Goal: Task Accomplishment & Management: Complete application form

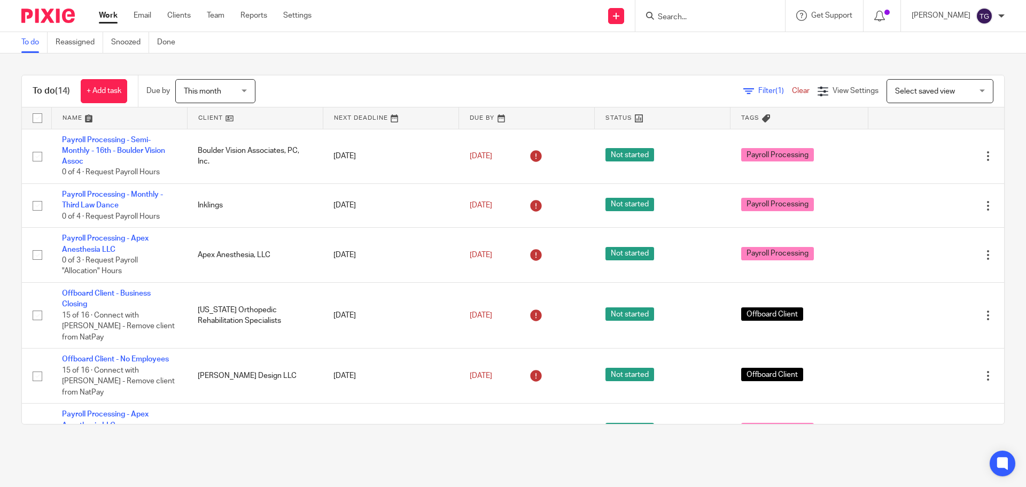
drag, startPoint x: 480, startPoint y: 148, endPoint x: 569, endPoint y: 74, distance: 115.4
drag, startPoint x: 569, startPoint y: 74, endPoint x: 689, endPoint y: 16, distance: 134.1
click at [689, 16] on input "Search" at bounding box center [705, 18] width 96 height 10
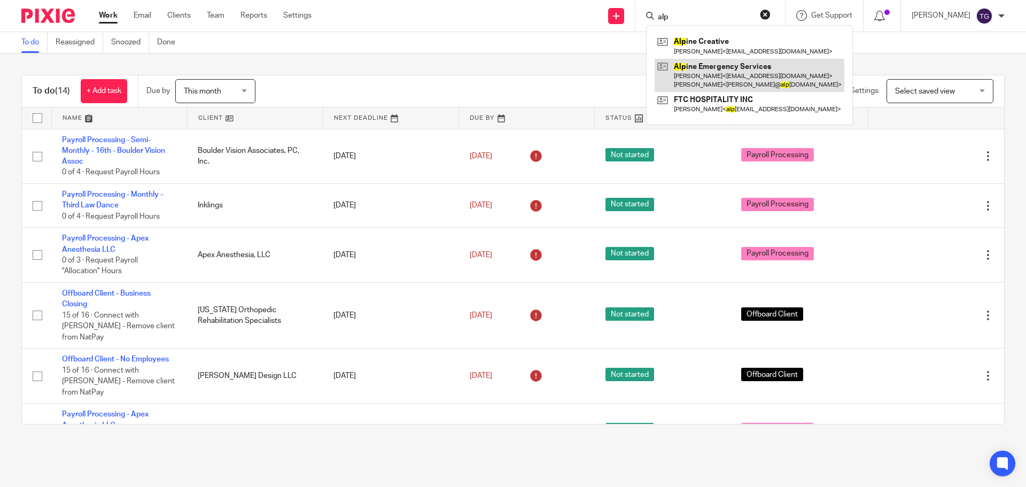
type input "alp"
click at [743, 59] on link at bounding box center [750, 75] width 190 height 33
click at [729, 70] on link at bounding box center [750, 75] width 190 height 33
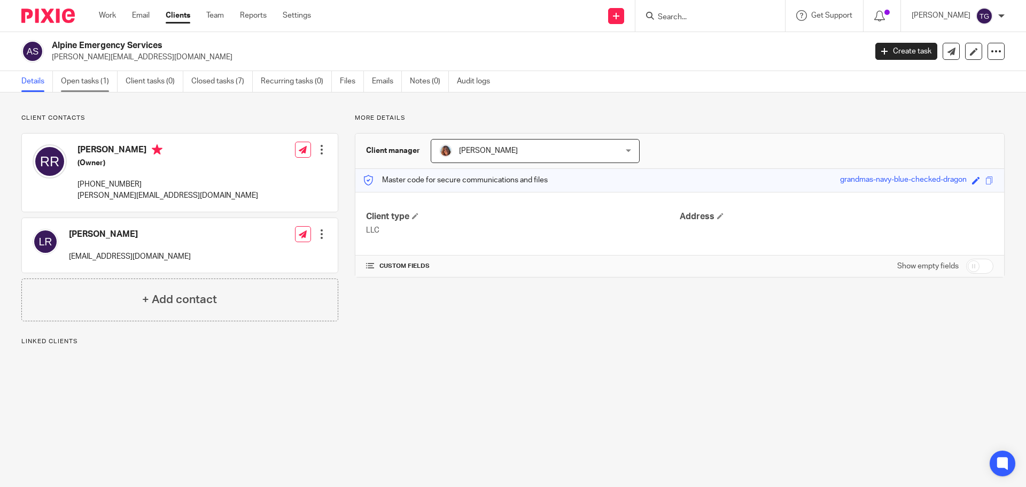
click at [80, 82] on link "Open tasks (1)" at bounding box center [89, 81] width 57 height 21
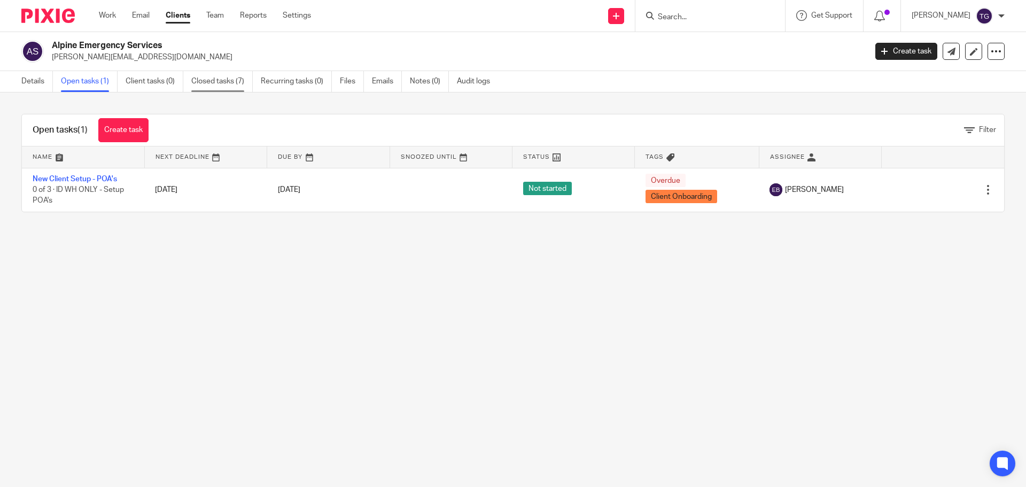
click at [212, 79] on link "Closed tasks (7)" at bounding box center [221, 81] width 61 height 21
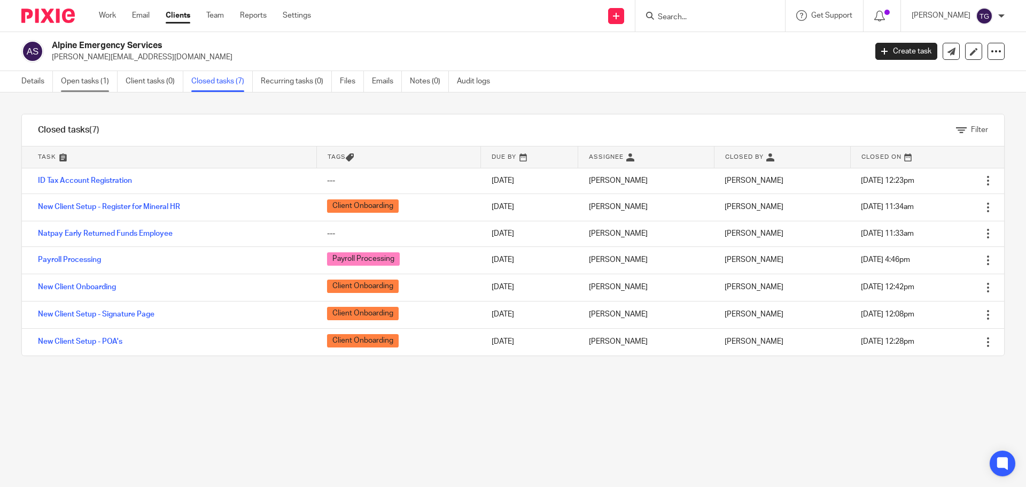
click at [81, 79] on link "Open tasks (1)" at bounding box center [89, 81] width 57 height 21
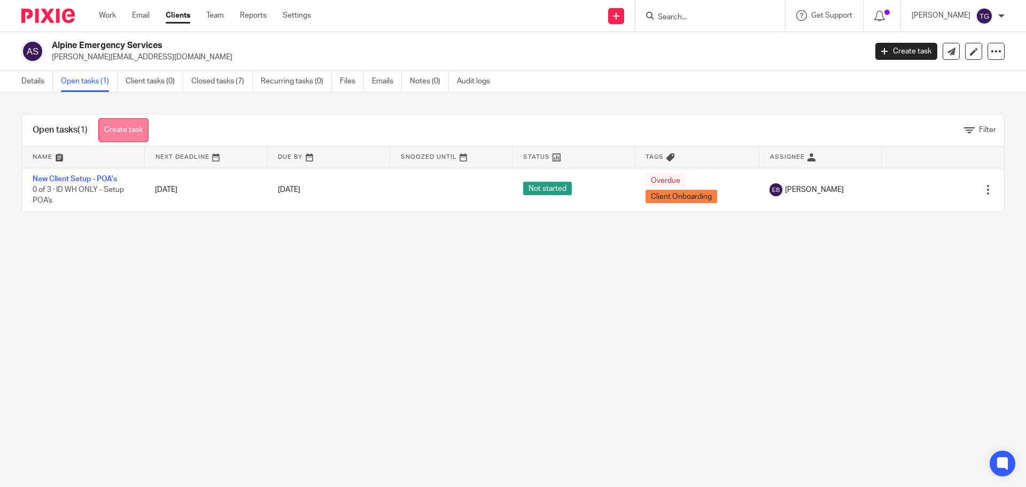
click at [126, 131] on link "Create task" at bounding box center [123, 130] width 50 height 24
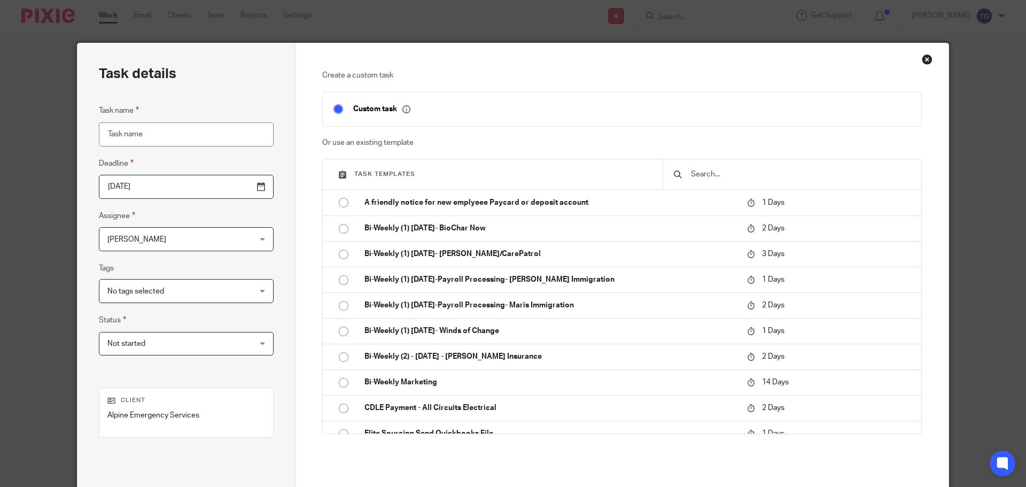
click at [181, 122] on input "Task name" at bounding box center [186, 134] width 175 height 24
type input "state"
click at [709, 180] on input "text" at bounding box center [800, 174] width 221 height 12
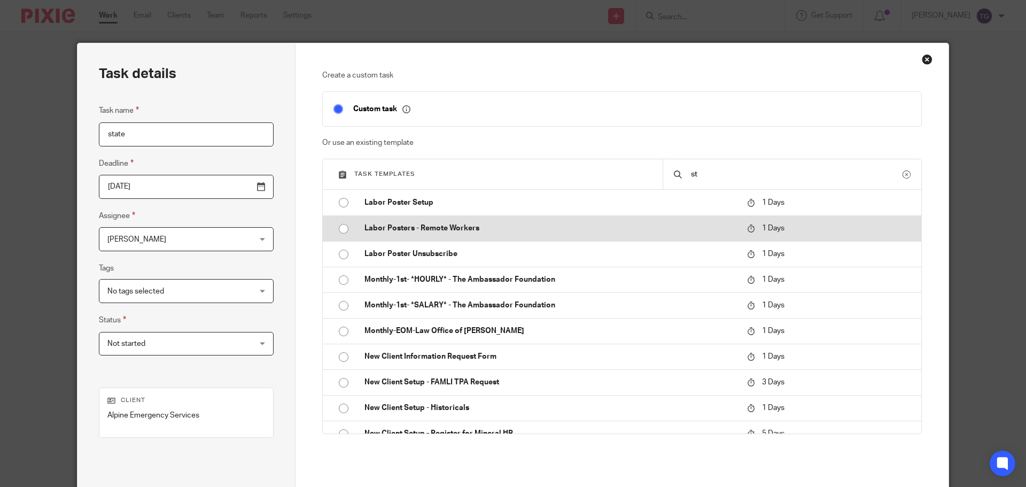
type input "s"
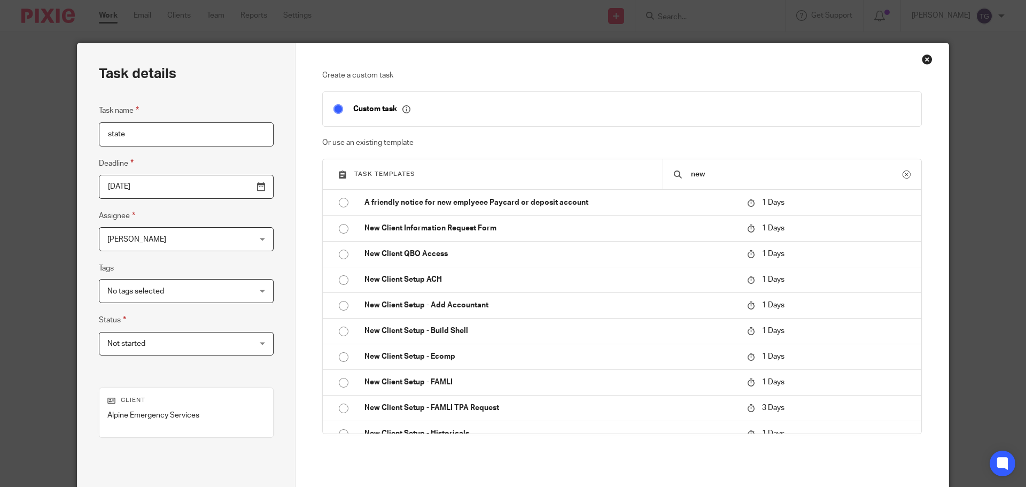
click at [711, 174] on input "new" at bounding box center [796, 174] width 213 height 12
type input "new"
drag, startPoint x: 919, startPoint y: -22, endPoint x: 914, endPoint y: -43, distance: 21.3
drag, startPoint x: 914, startPoint y: -43, endPoint x: 921, endPoint y: 55, distance: 98.6
click at [922, 55] on div "Close this dialog window" at bounding box center [927, 59] width 11 height 11
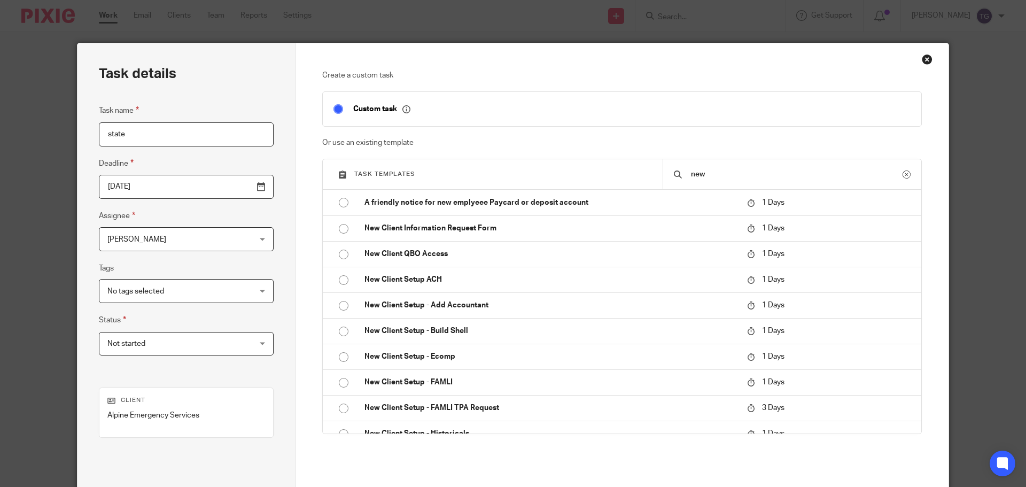
click at [923, 57] on div "Close this dialog window" at bounding box center [927, 59] width 11 height 11
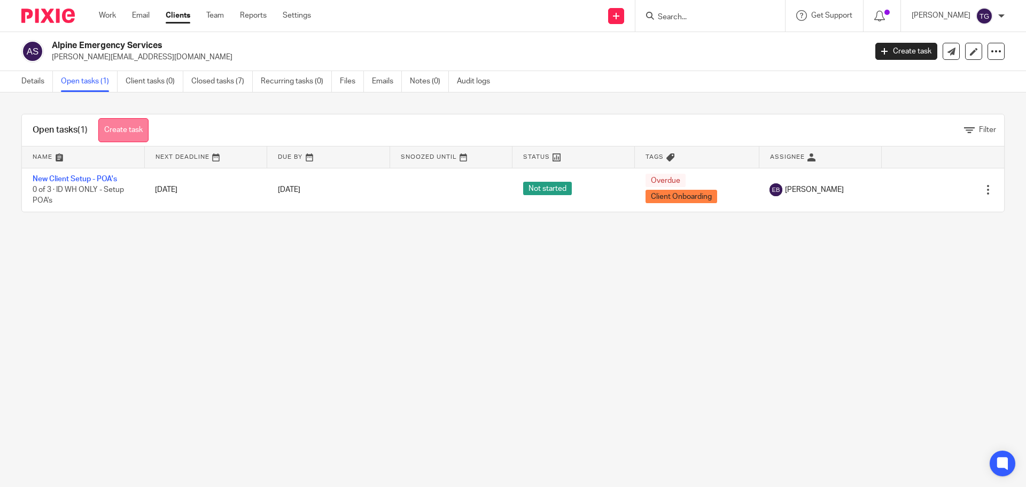
click at [142, 126] on link "Create task" at bounding box center [123, 130] width 50 height 24
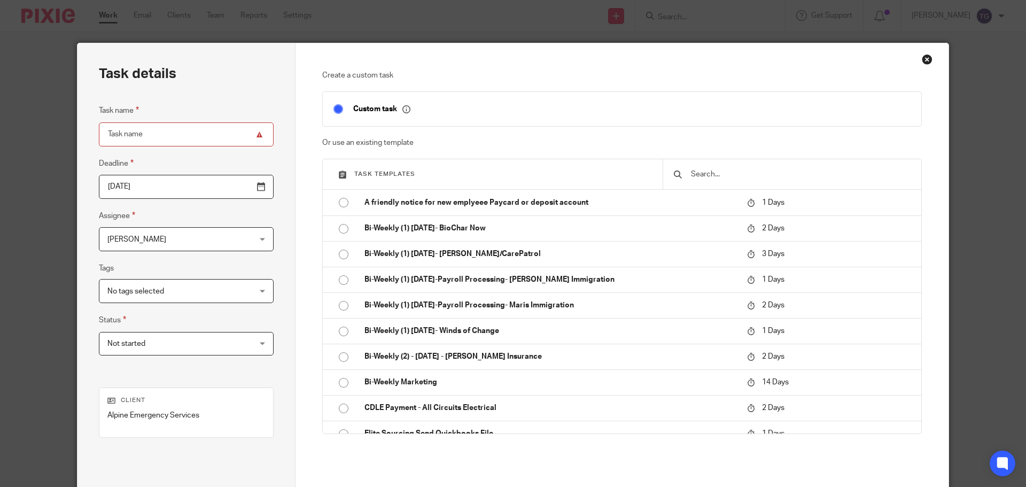
click at [759, 176] on input "text" at bounding box center [800, 174] width 221 height 12
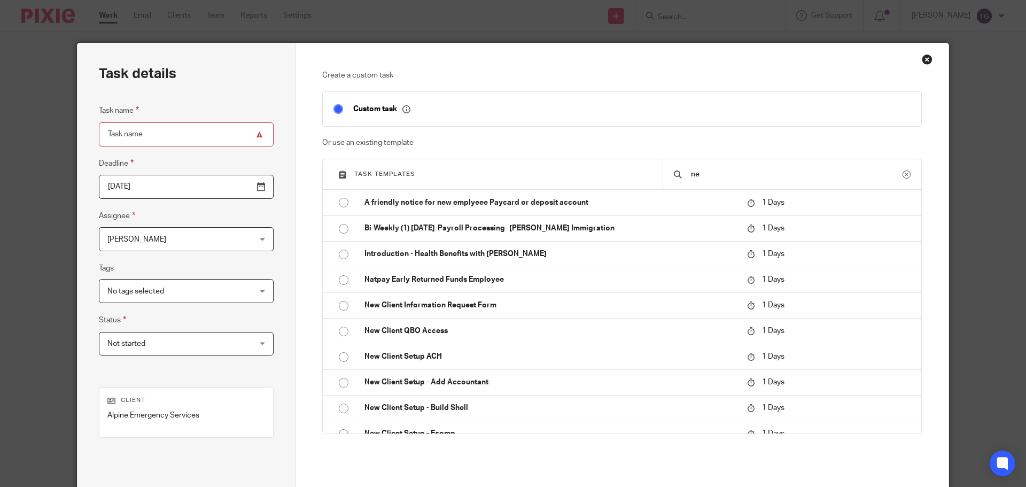
type input "n"
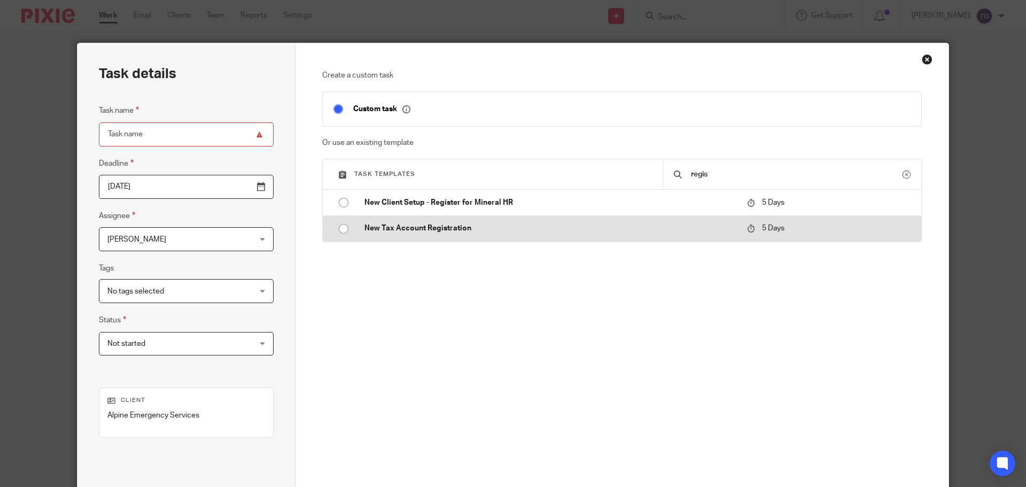
type input "regis"
click at [409, 226] on p "New Tax Account Registration" at bounding box center [550, 228] width 372 height 11
type input "[DATE]"
type input "New Tax Account Registration"
checkbox input "false"
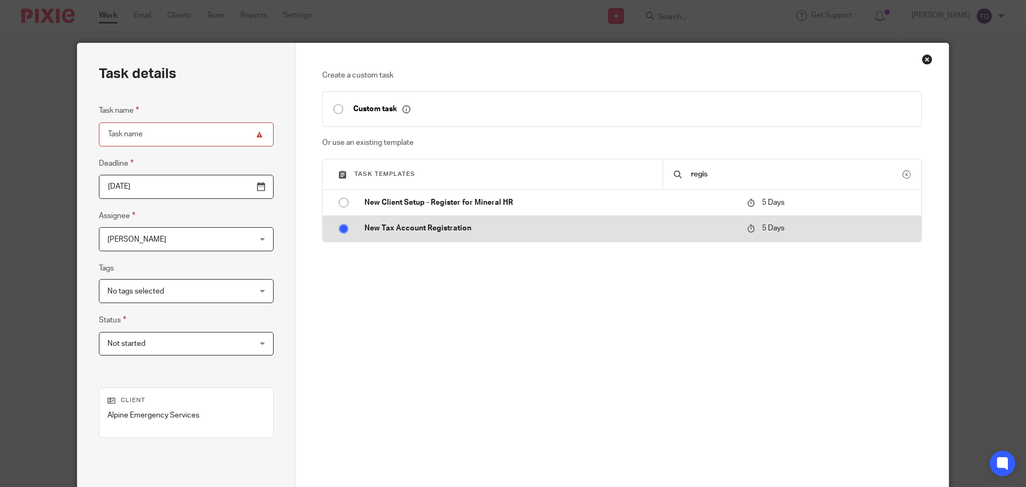
radio input "true"
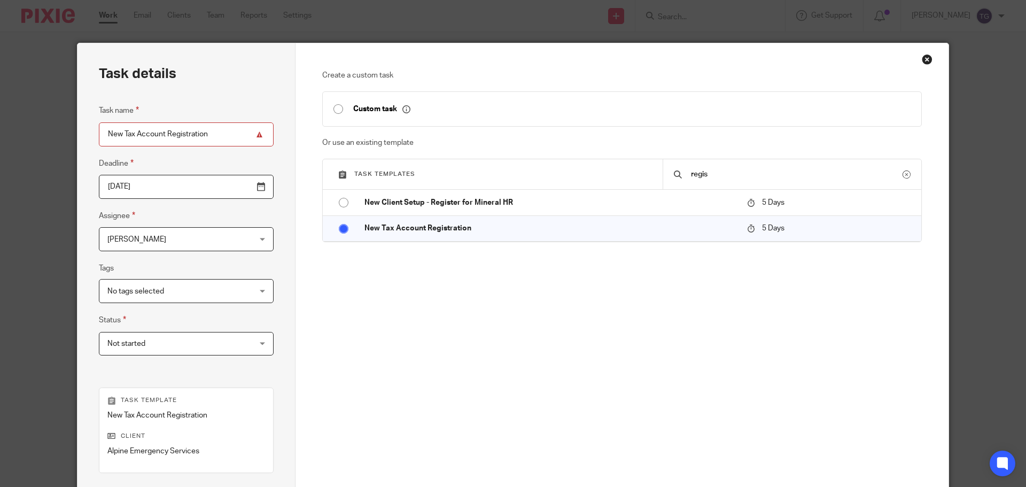
click at [103, 131] on input "New Tax Account Registration" at bounding box center [186, 134] width 175 height 24
type input "NM - New Tax Account Registration"
click at [236, 187] on input "[DATE]" at bounding box center [186, 187] width 175 height 24
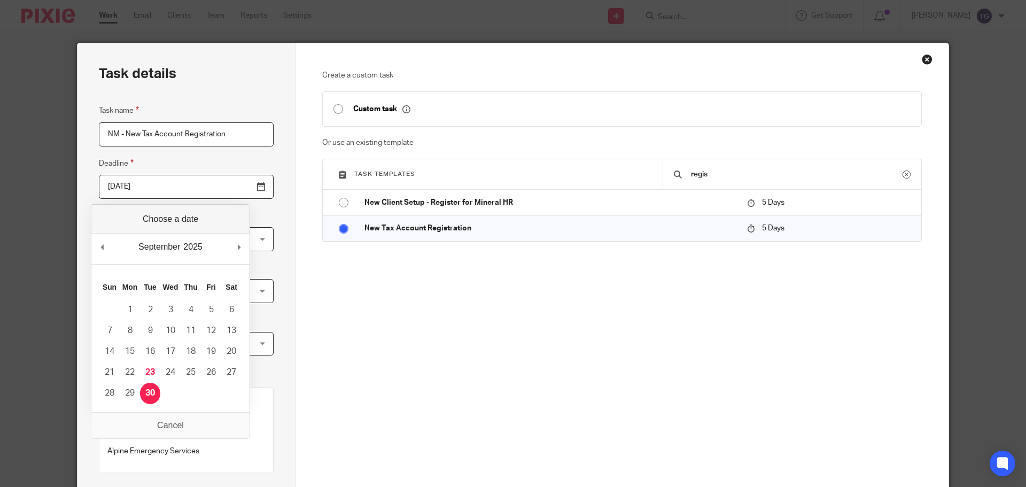
click at [229, 188] on input "[DATE]" at bounding box center [186, 187] width 175 height 24
type input "[DATE]"
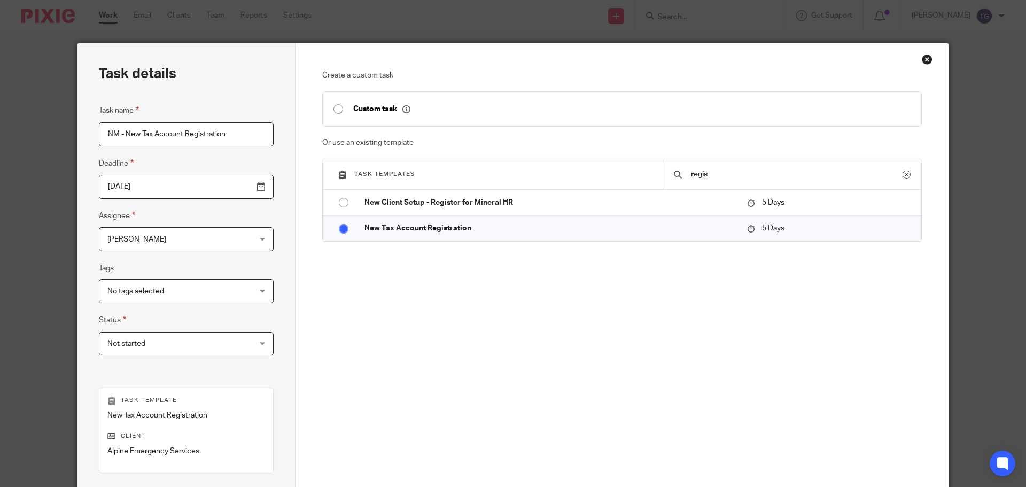
click at [219, 240] on div "[PERSON_NAME] [PERSON_NAME]" at bounding box center [186, 239] width 175 height 24
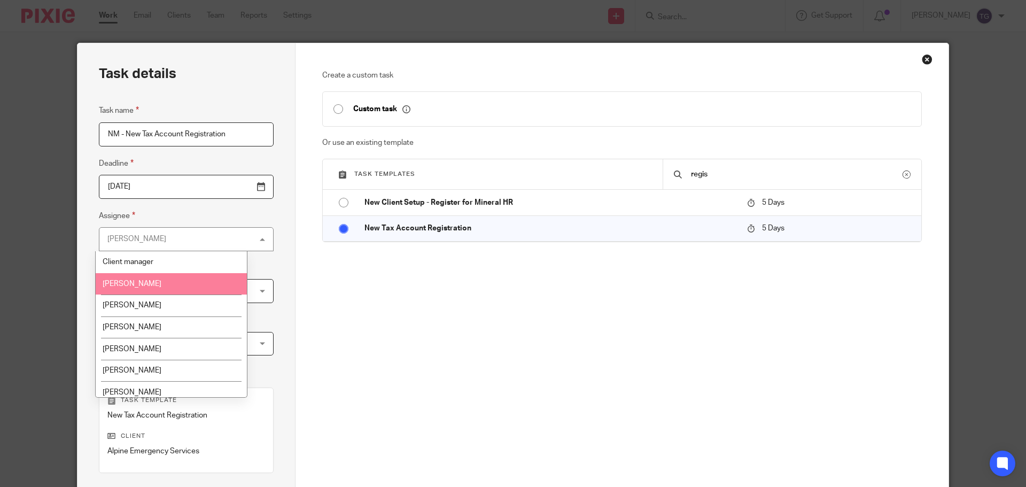
click at [176, 283] on li "[PERSON_NAME]" at bounding box center [171, 284] width 151 height 22
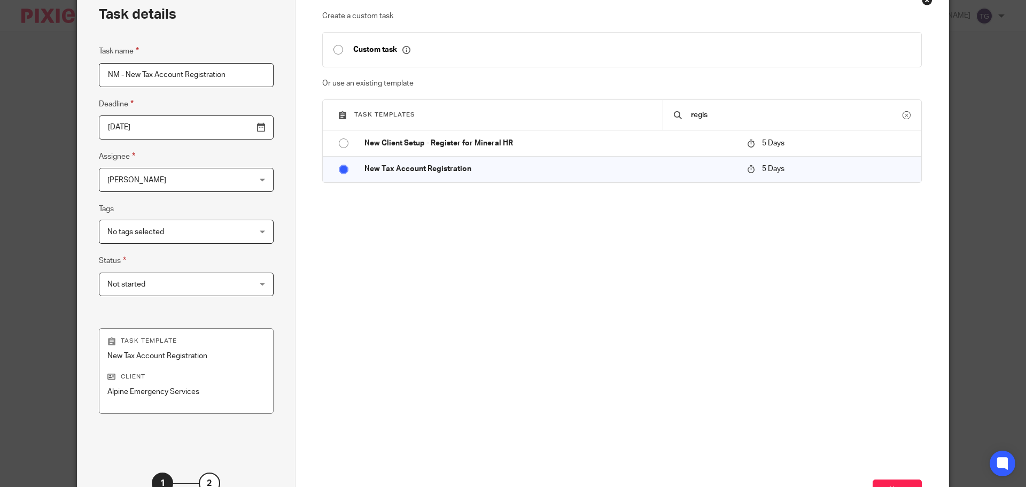
scroll to position [145, 0]
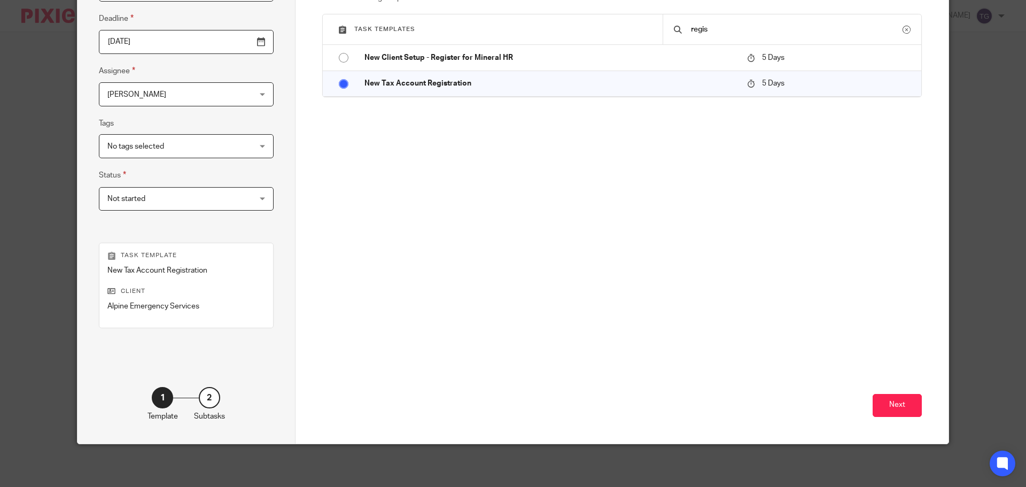
click at [152, 199] on span "Not started" at bounding box center [173, 199] width 133 height 22
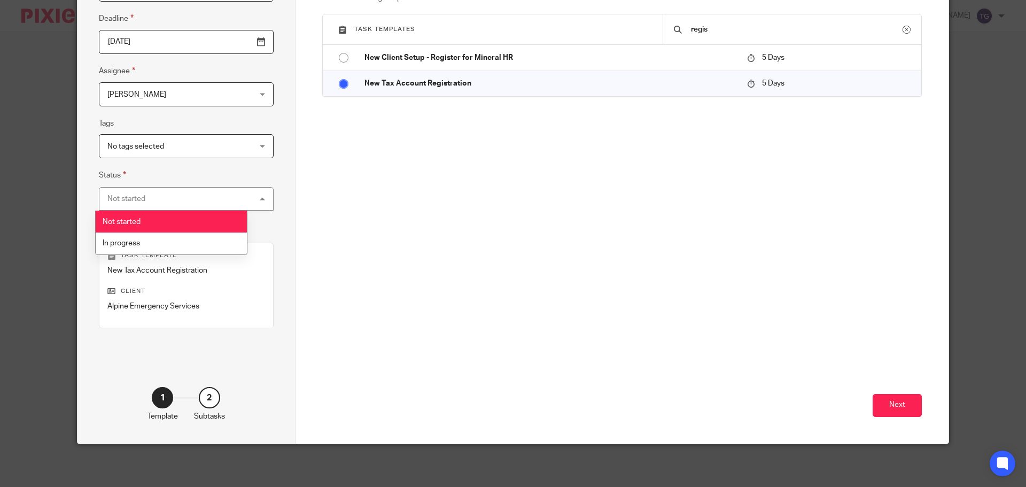
click at [263, 192] on div "Task details Task name NM - New Tax Account Registration Deadline [DATE] Assign…" at bounding box center [186, 170] width 218 height 545
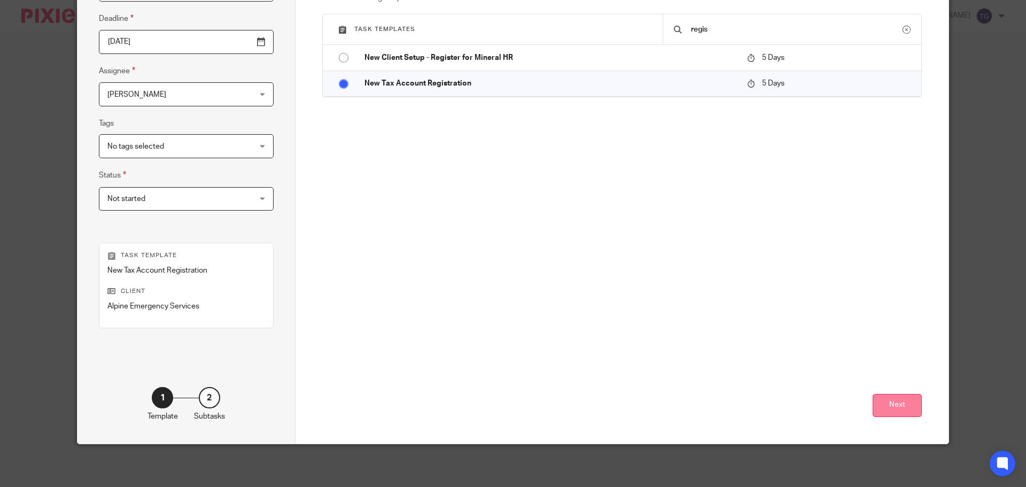
click at [899, 403] on button "Next" at bounding box center [897, 405] width 49 height 23
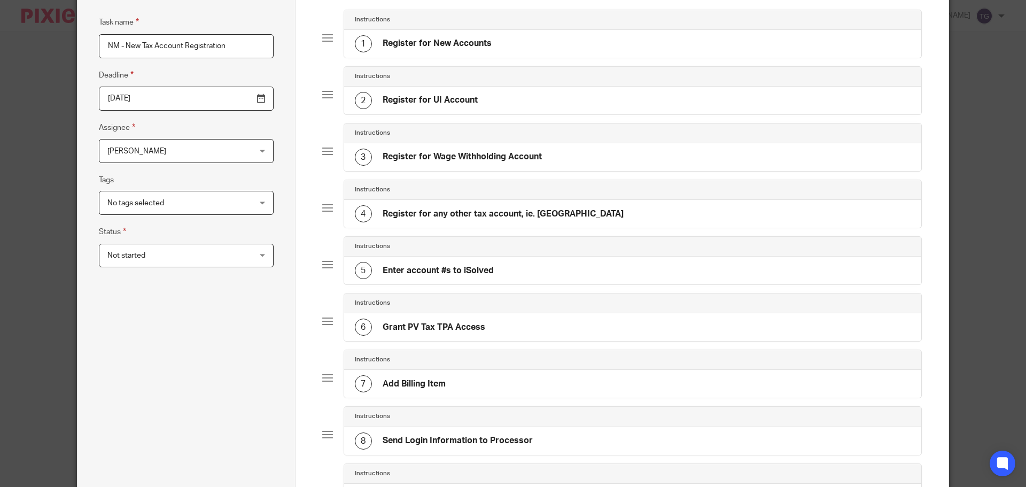
scroll to position [0, 0]
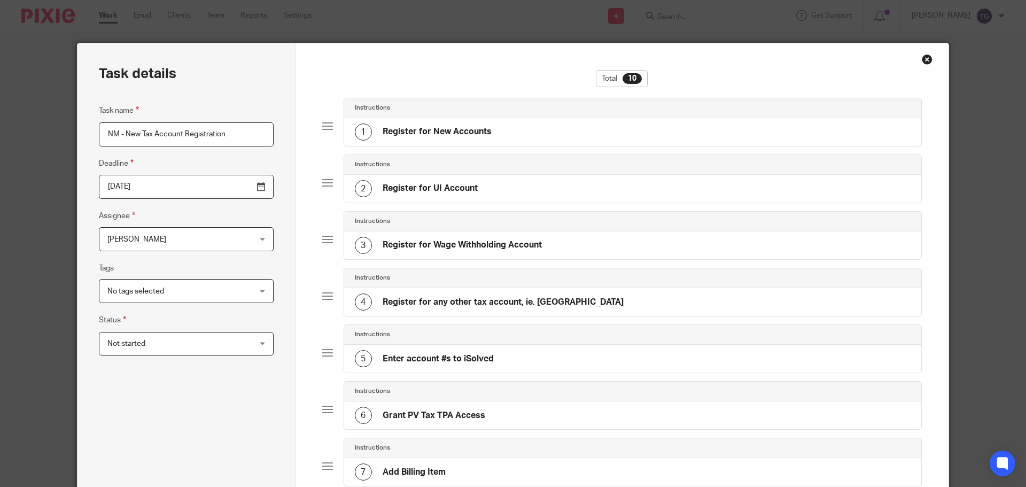
drag, startPoint x: 661, startPoint y: 130, endPoint x: 610, endPoint y: 129, distance: 50.8
click at [610, 129] on div "1 Register for New Accounts" at bounding box center [633, 132] width 578 height 28
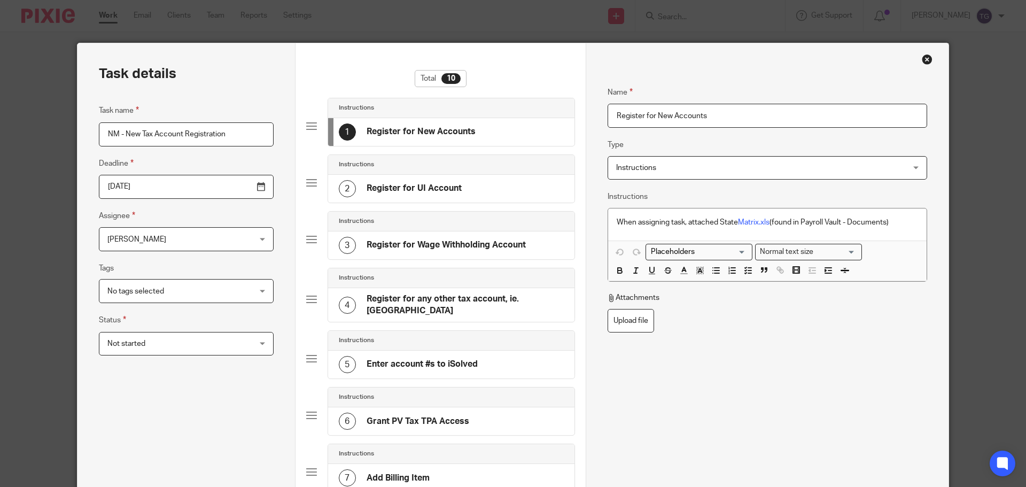
drag, startPoint x: 636, startPoint y: 128, endPoint x: 595, endPoint y: 86, distance: 59.0
click at [595, 86] on div "Name Register for New Accounts Type Instructions Instructions Instructions Docu…" at bounding box center [767, 416] width 363 height 746
drag, startPoint x: 406, startPoint y: 144, endPoint x: 509, endPoint y: 61, distance: 131.5
click at [509, 61] on div "Total 10 Instructions 1 Register for New Accounts Instructions 2 Register for U…" at bounding box center [441, 416] width 290 height 746
click at [509, 122] on div "1 Register for New Accounts" at bounding box center [451, 132] width 246 height 28
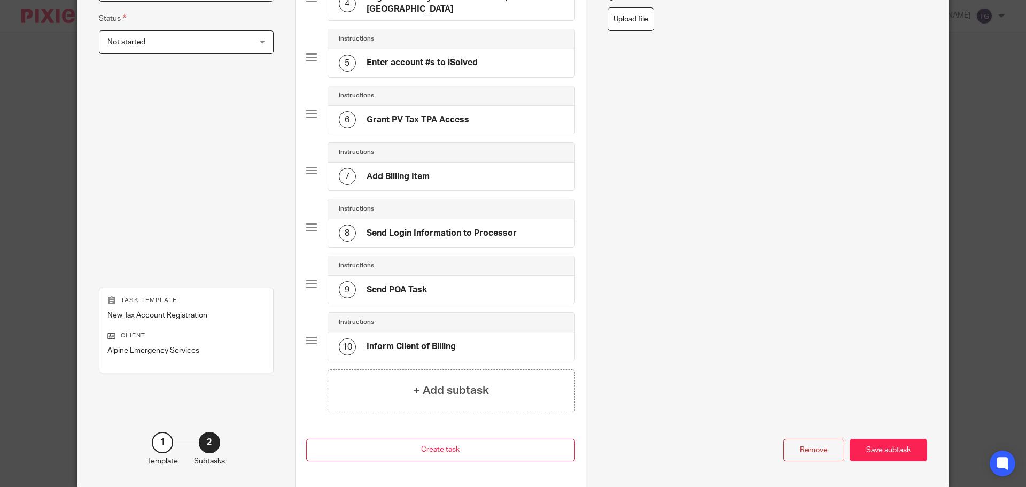
scroll to position [340, 0]
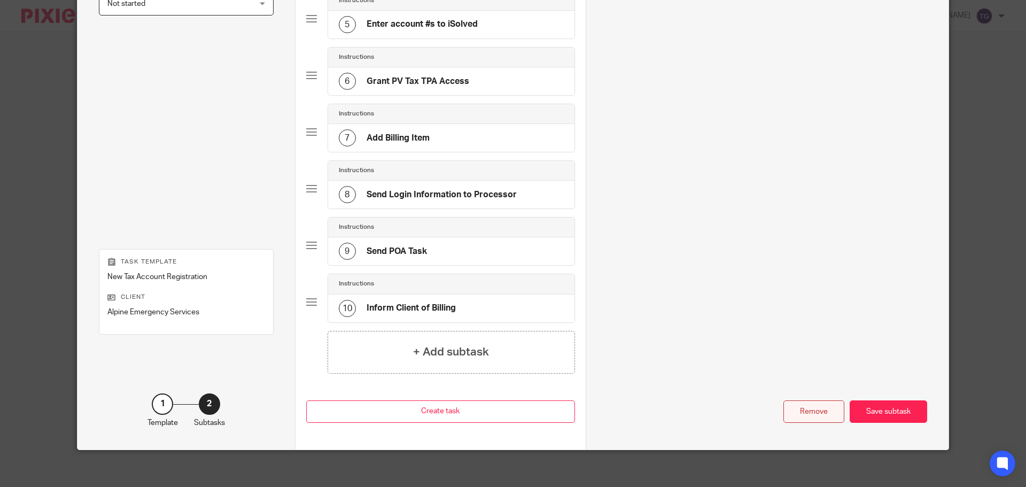
click at [811, 410] on div "Remove" at bounding box center [813, 411] width 61 height 23
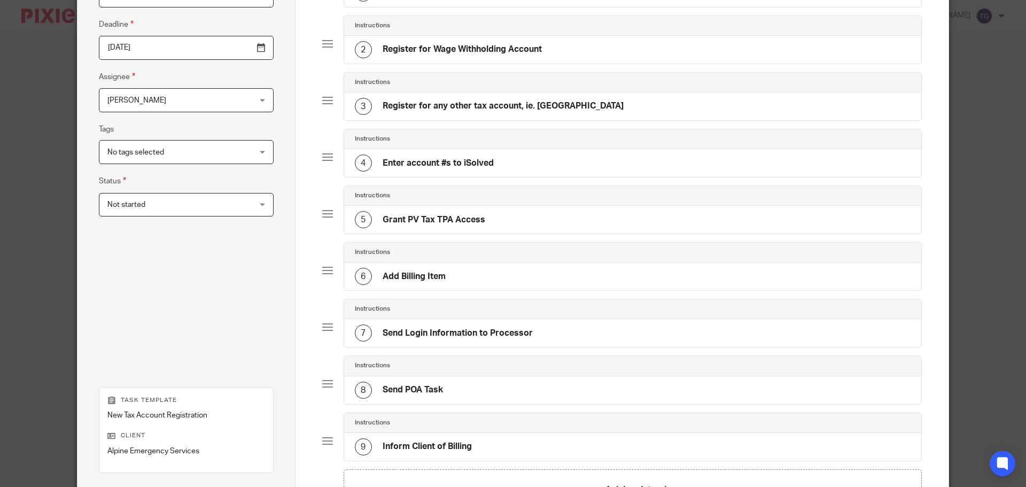
scroll to position [0, 0]
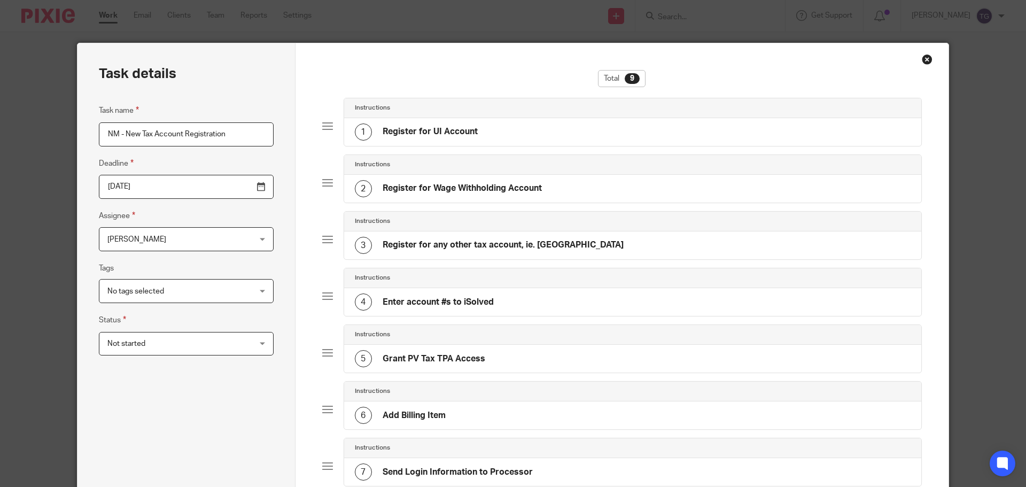
click at [524, 130] on div "1 Register for UI Account" at bounding box center [633, 132] width 578 height 28
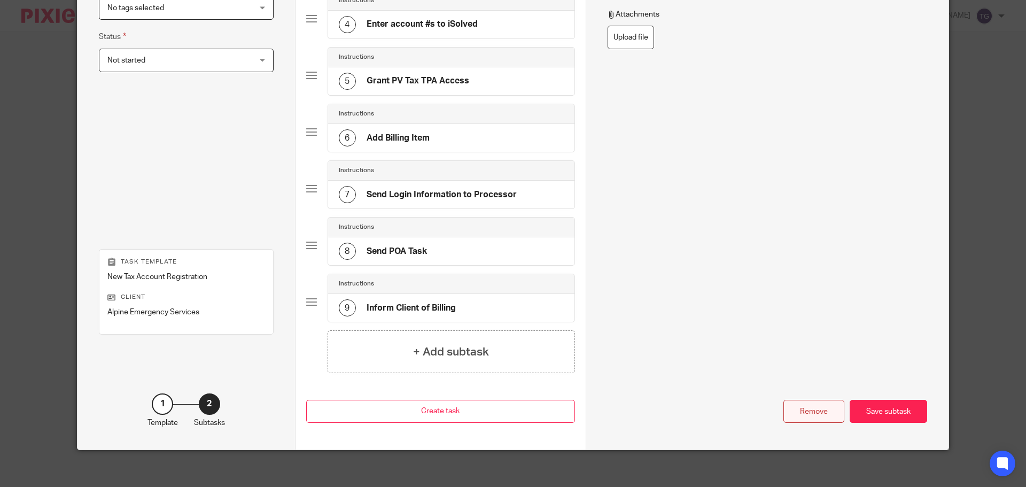
click at [797, 409] on div "Remove" at bounding box center [813, 411] width 61 height 23
